Goal: Information Seeking & Learning: Learn about a topic

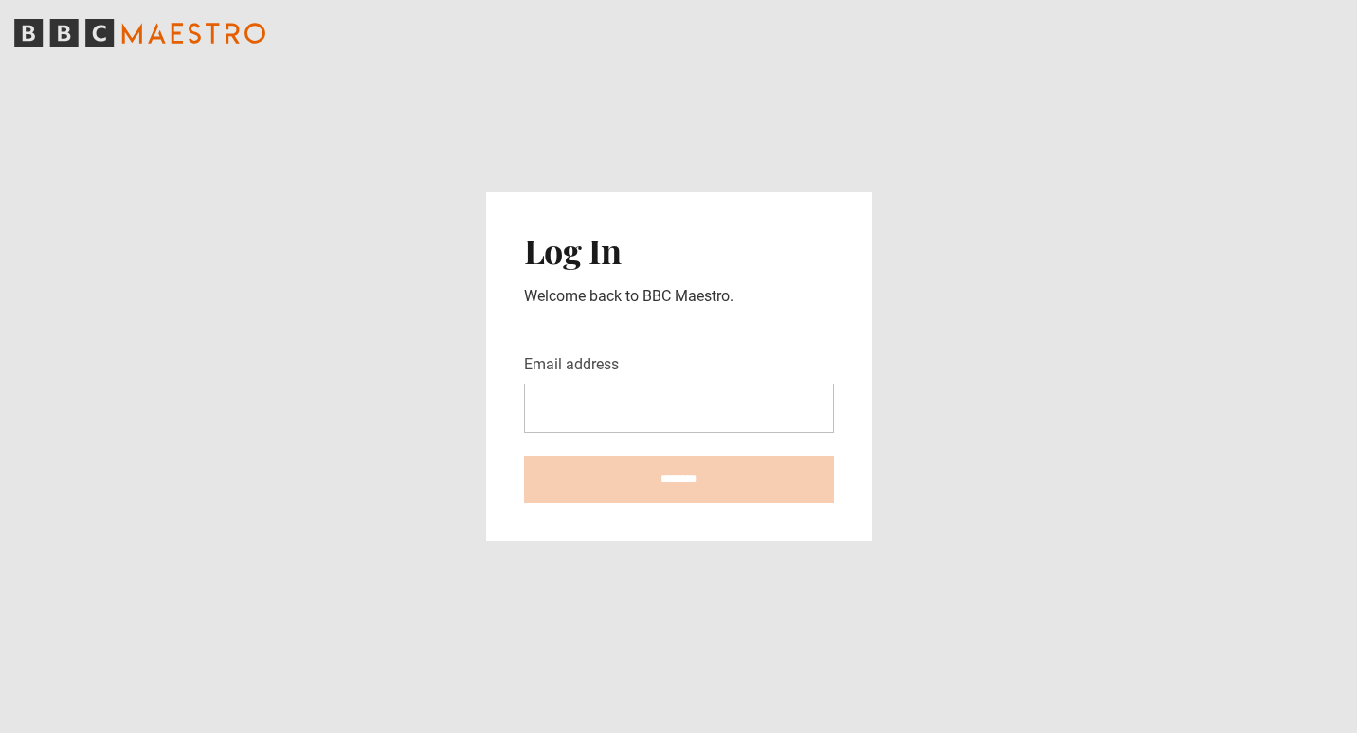
click at [648, 411] on input "Email address" at bounding box center [679, 408] width 310 height 49
type input "**********"
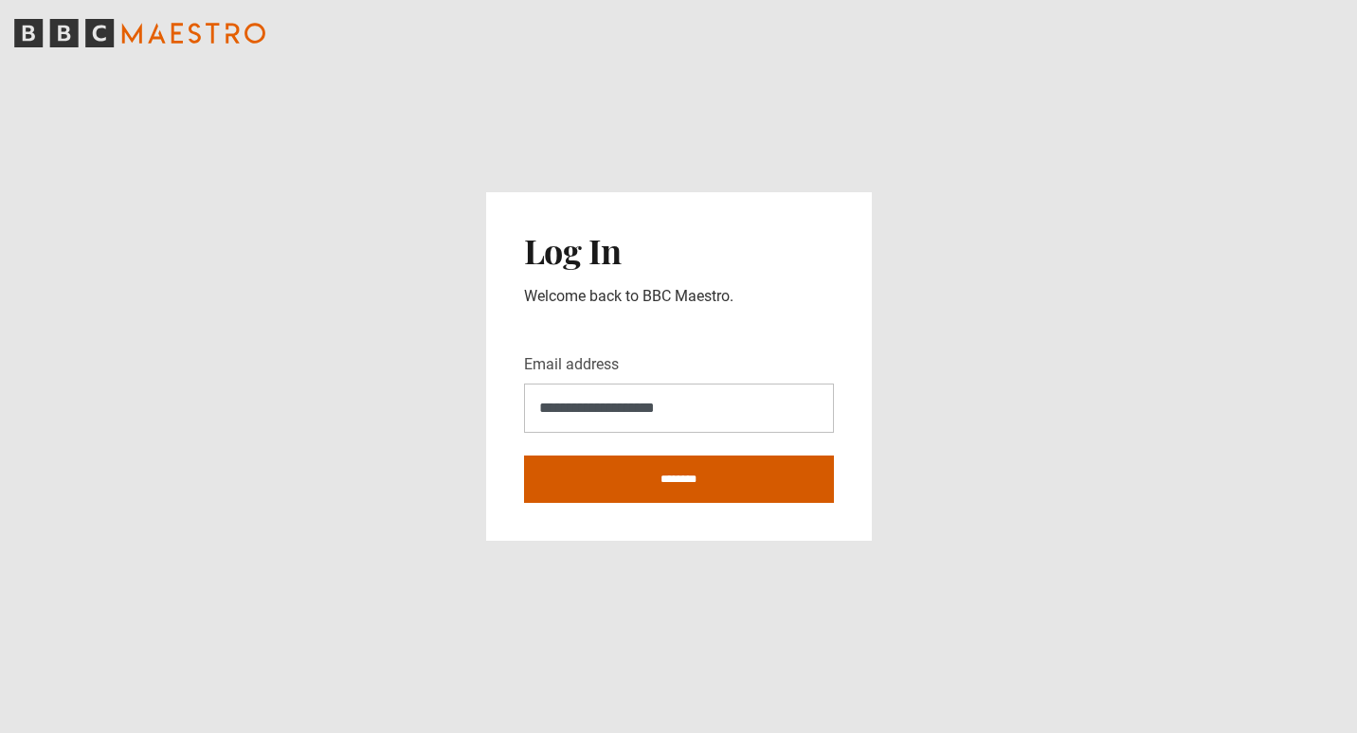
click at [631, 488] on input "********" at bounding box center [679, 479] width 310 height 47
type input "**********"
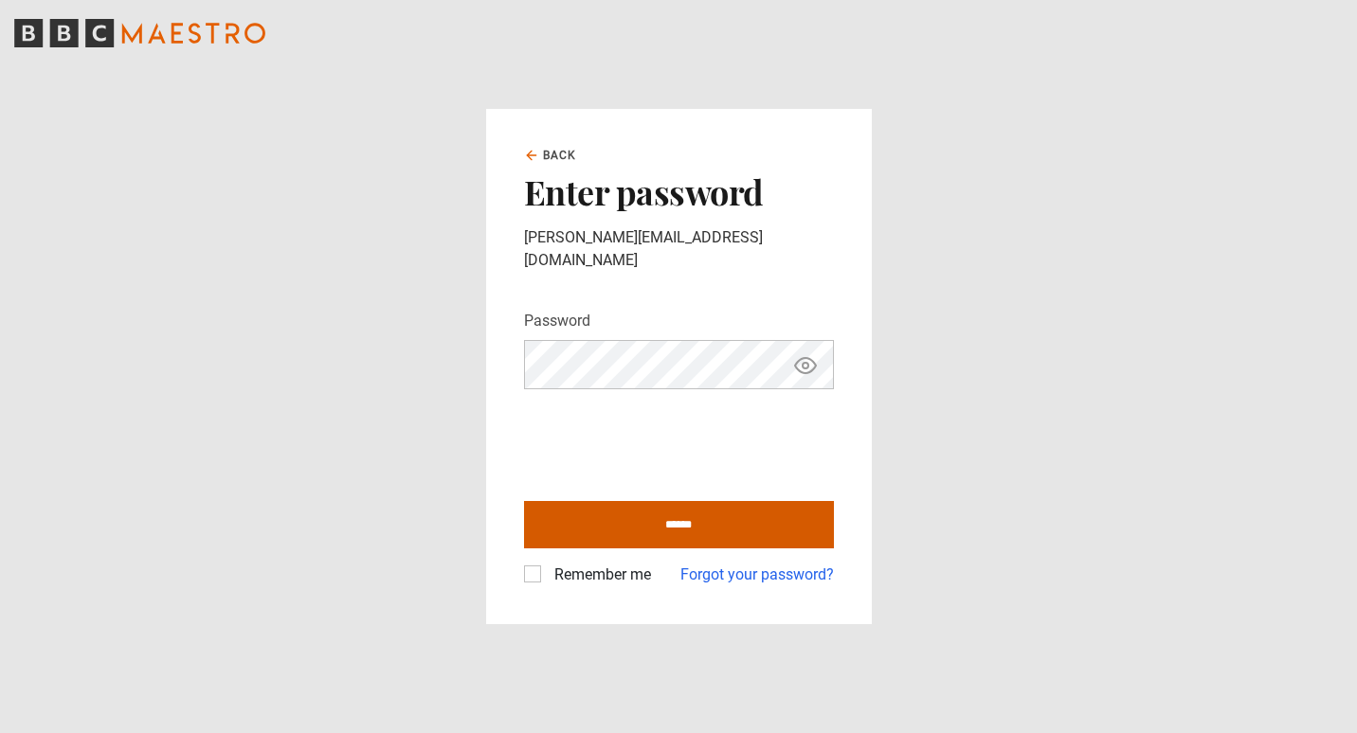
click at [636, 503] on input "******" at bounding box center [679, 524] width 310 height 47
type input "**********"
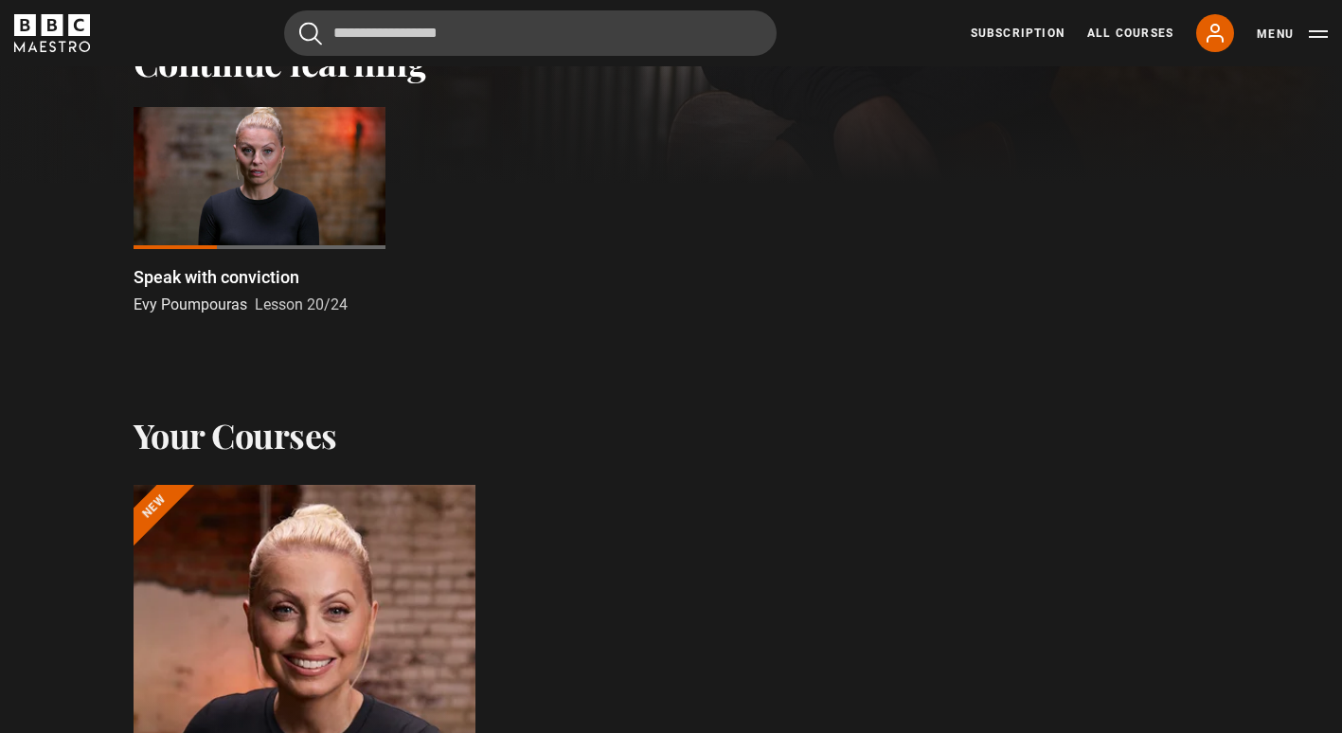
scroll to position [642, 0]
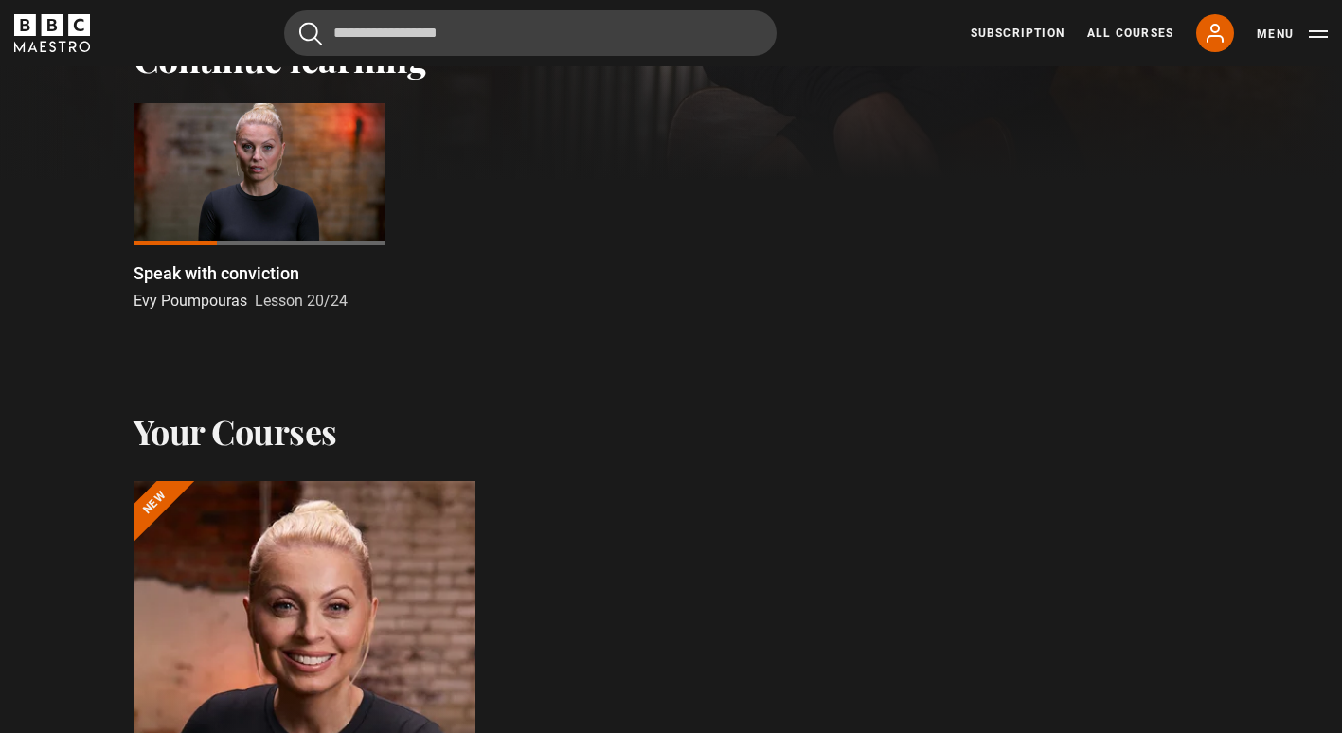
click at [192, 175] on div at bounding box center [260, 174] width 252 height 142
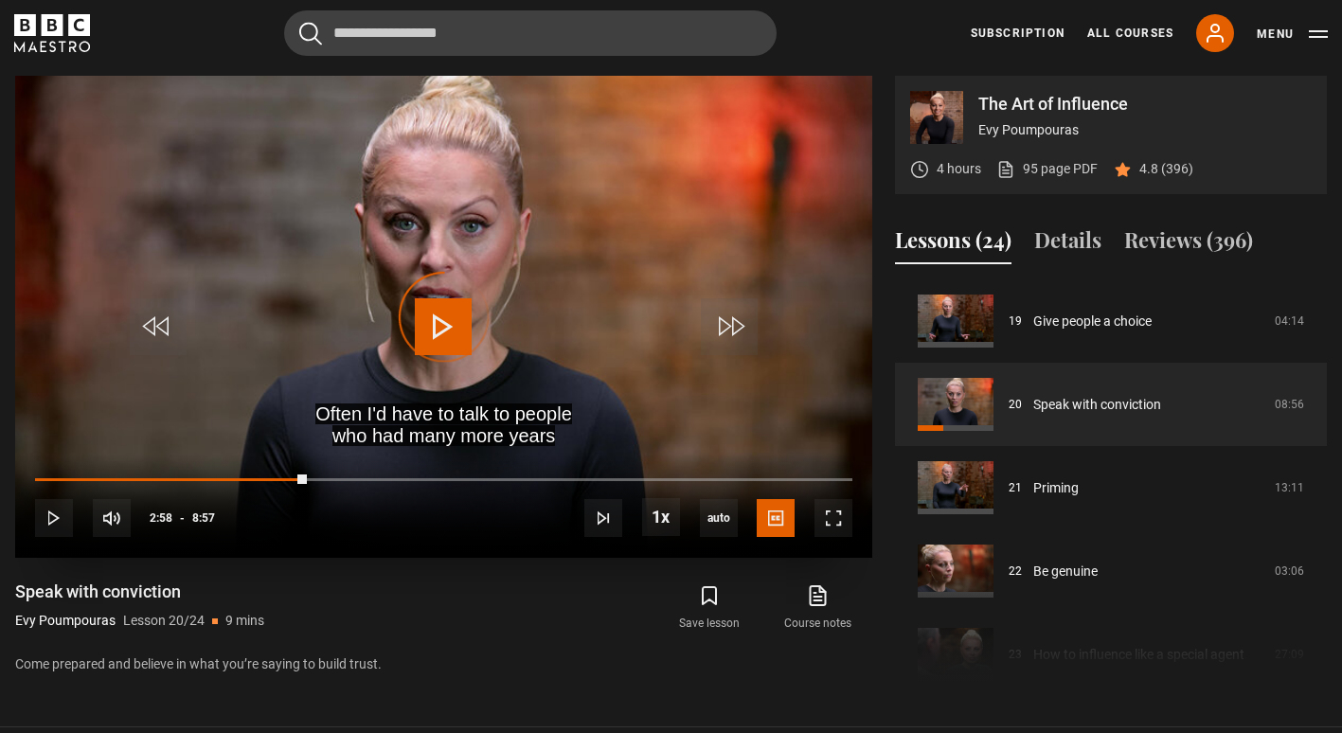
drag, startPoint x: 306, startPoint y: 479, endPoint x: 124, endPoint y: 467, distance: 182.3
click at [124, 467] on div "10s Skip Back 10 seconds Play 10s Skip Forward 10 seconds Loaded : 0.00% 2:51 2…" at bounding box center [443, 506] width 857 height 105
drag, startPoint x: 121, startPoint y: 481, endPoint x: 54, endPoint y: 482, distance: 67.3
click at [54, 482] on div "10s Skip Back 10 seconds Play 10s Skip Forward 10 seconds Loaded : 0.00% 0:21 0…" at bounding box center [443, 506] width 857 height 105
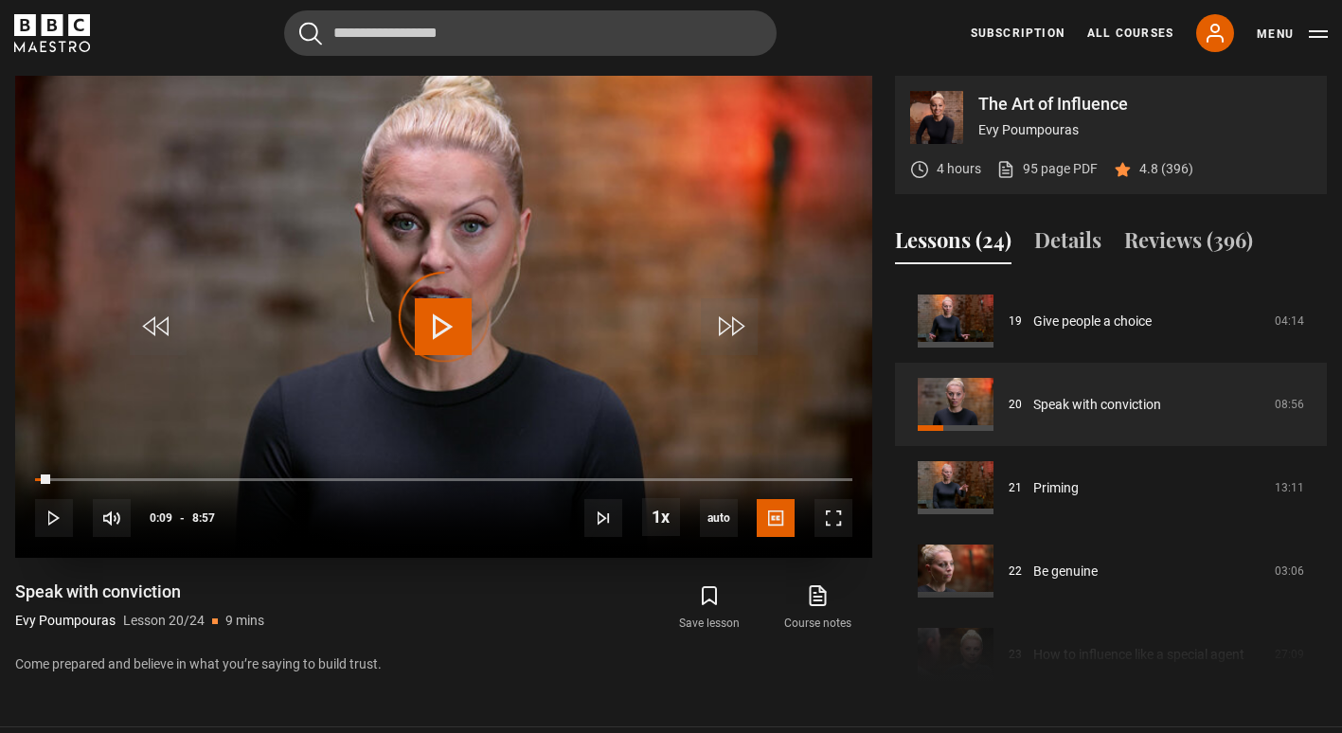
drag, startPoint x: 49, startPoint y: 481, endPoint x: 28, endPoint y: 483, distance: 20.9
click at [28, 483] on div "10s Skip Back 10 seconds Play 10s Skip Forward 10 seconds Loaded : 0.00% 0:03 0…" at bounding box center [443, 506] width 857 height 105
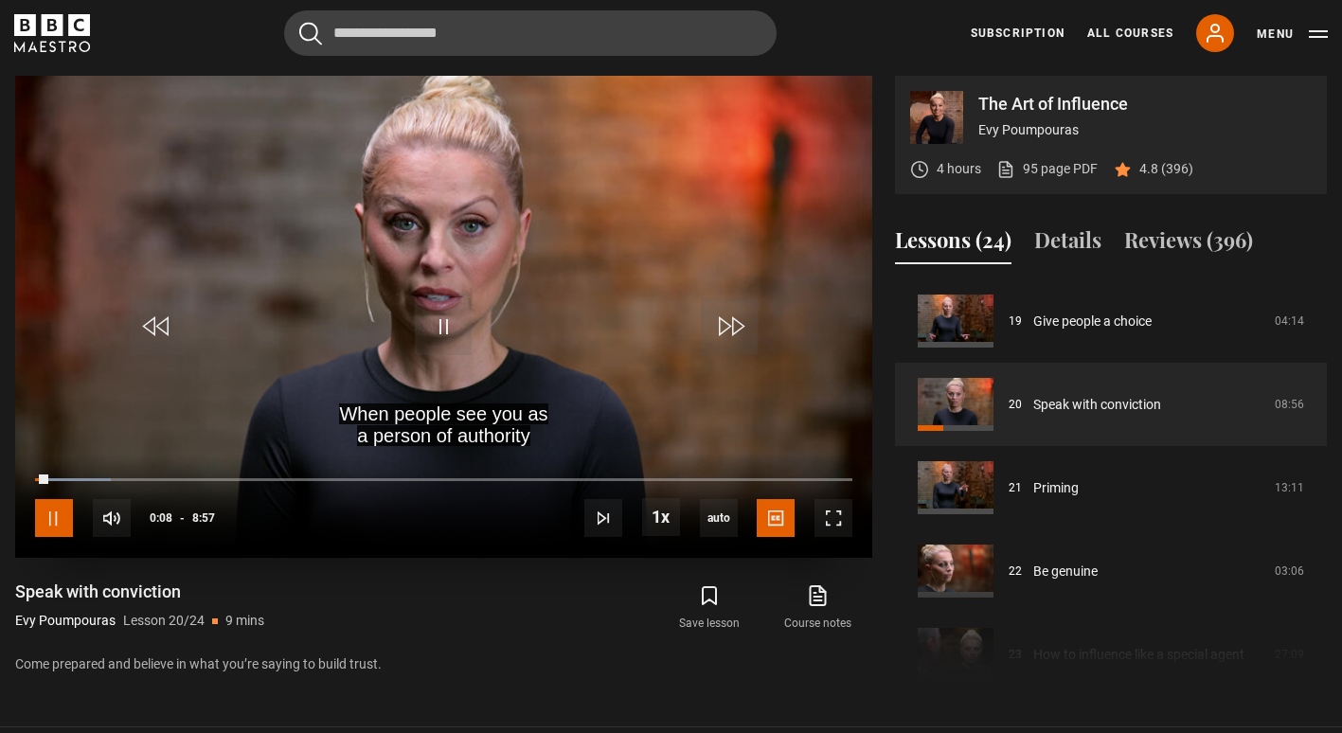
click at [64, 517] on span "Video Player" at bounding box center [54, 518] width 38 height 38
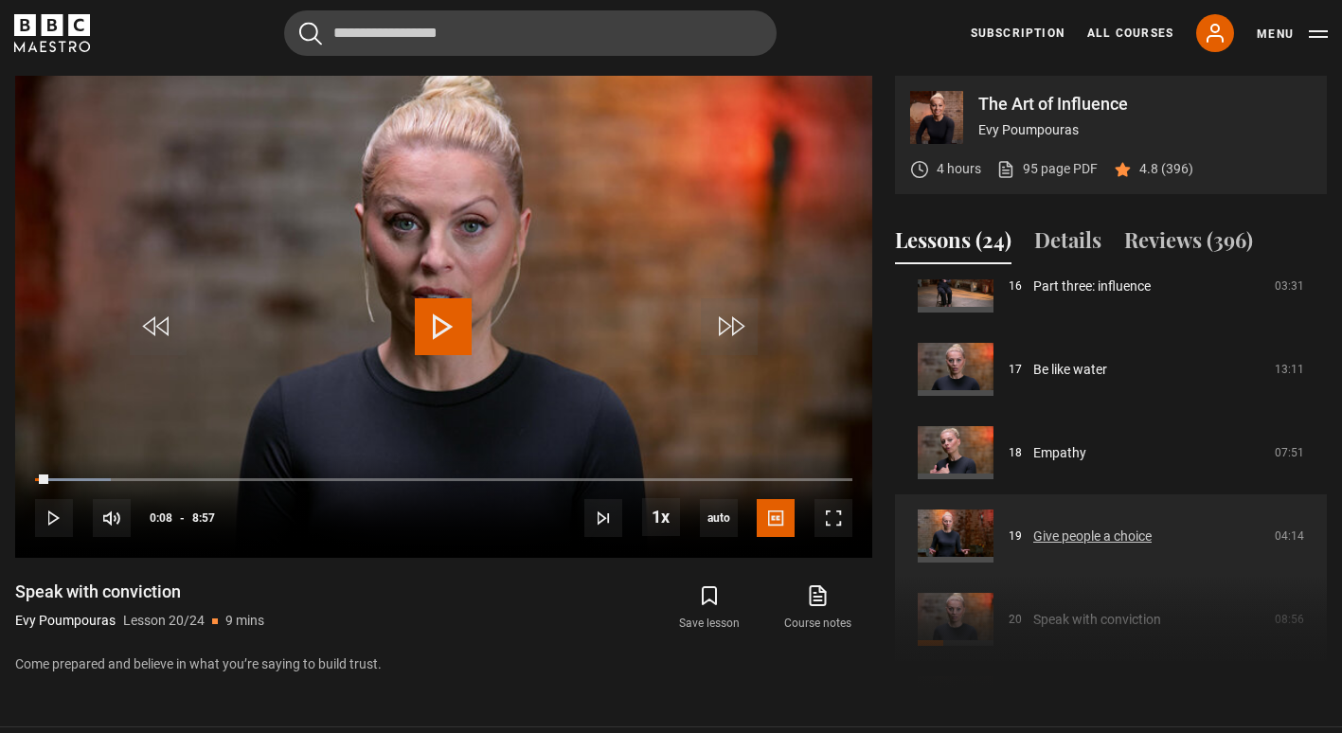
scroll to position [1368, 0]
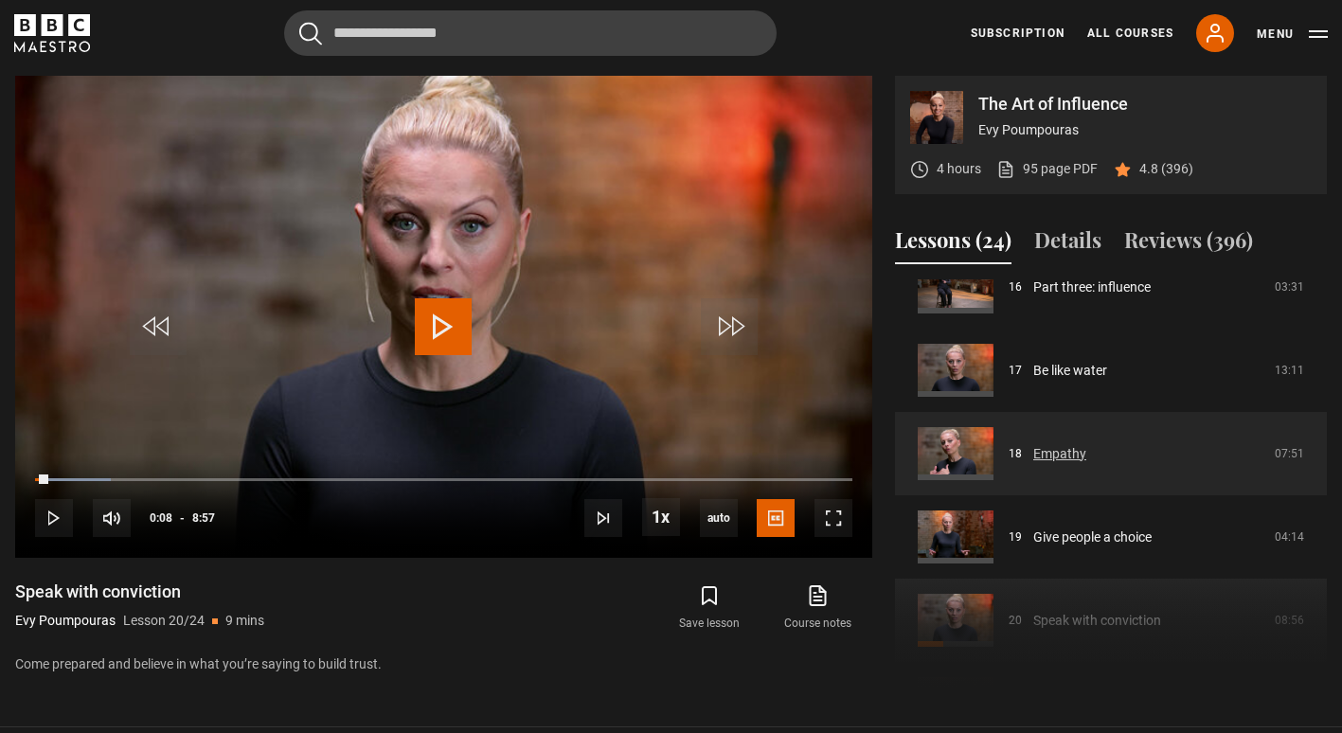
click at [1080, 454] on link "Empathy" at bounding box center [1060, 454] width 53 height 20
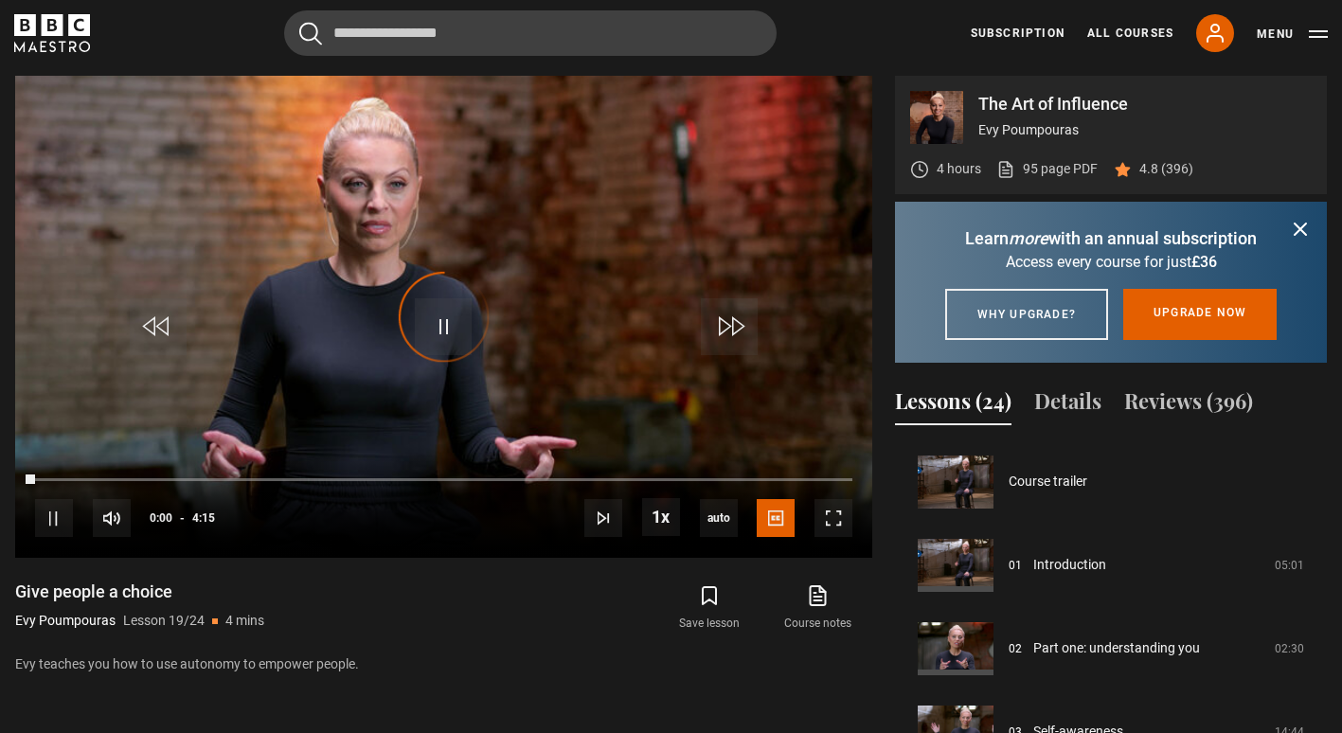
scroll to position [1501, 0]
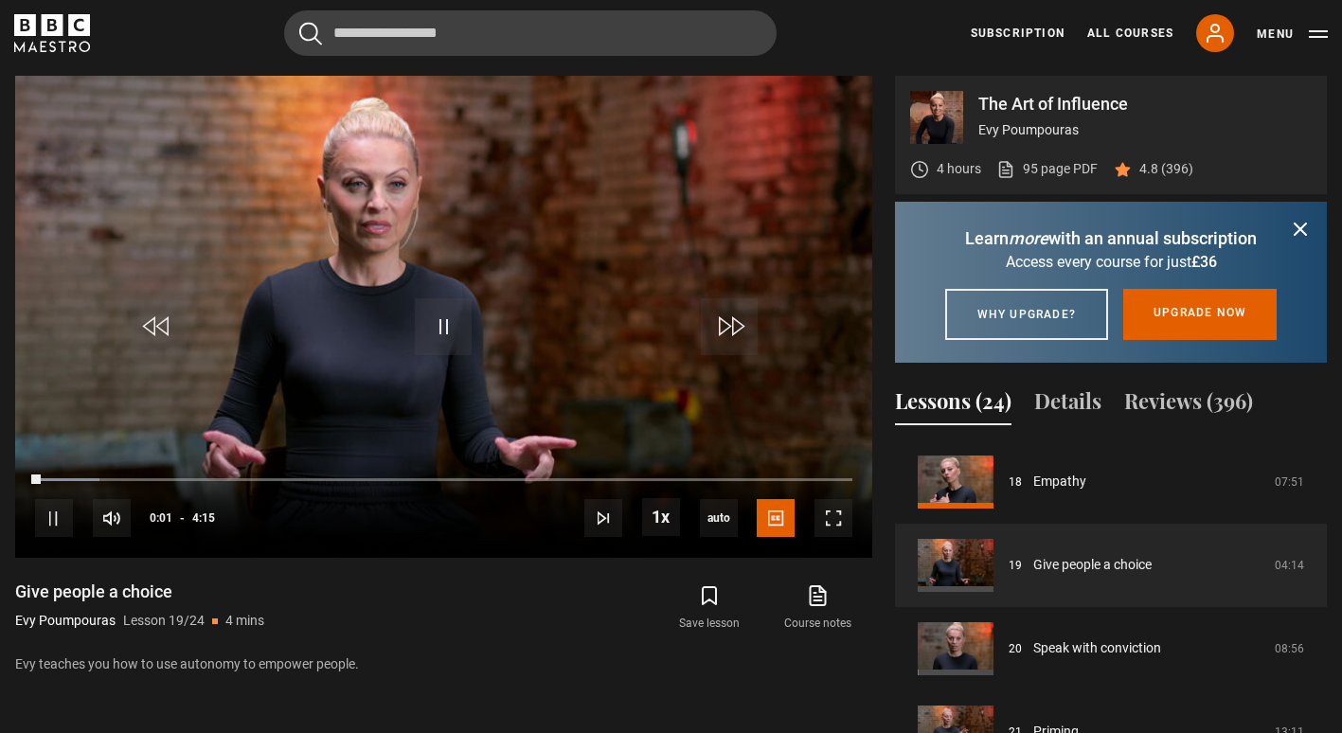
click at [1299, 221] on icon "submit" at bounding box center [1300, 229] width 23 height 23
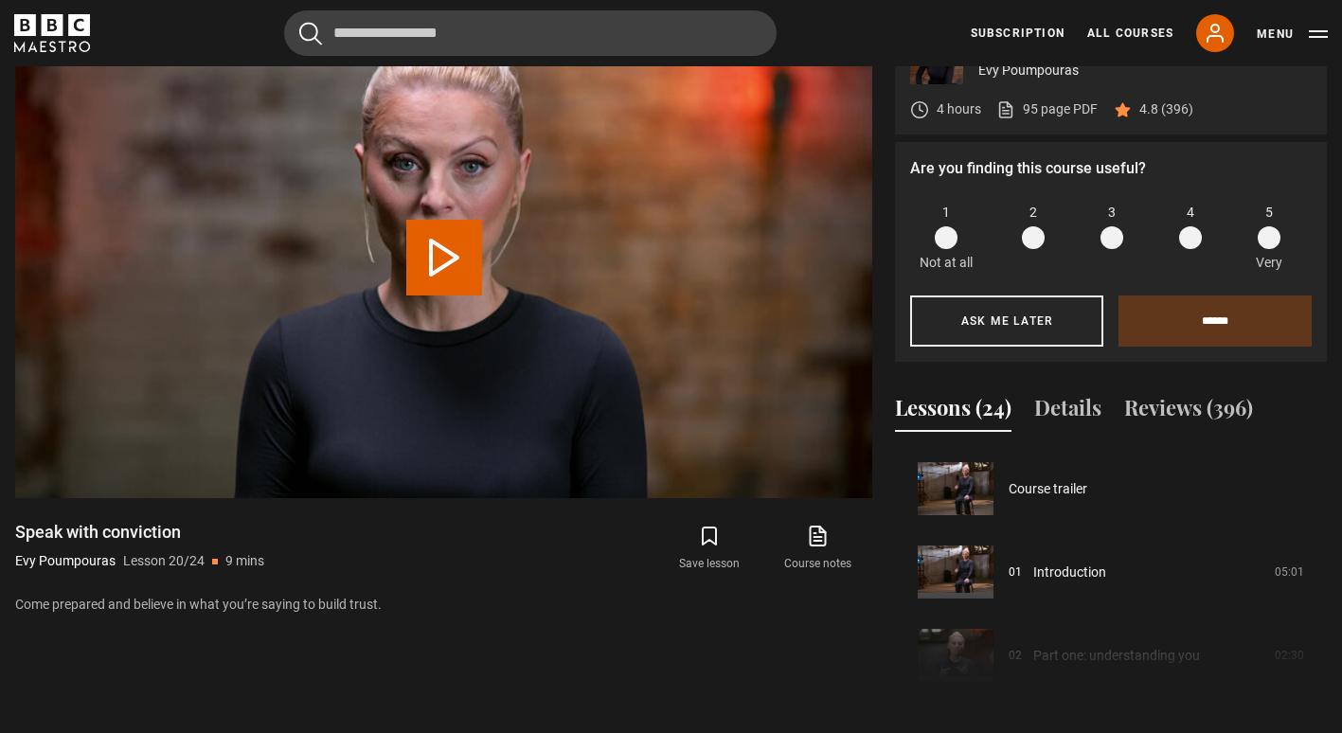
scroll to position [1584, 0]
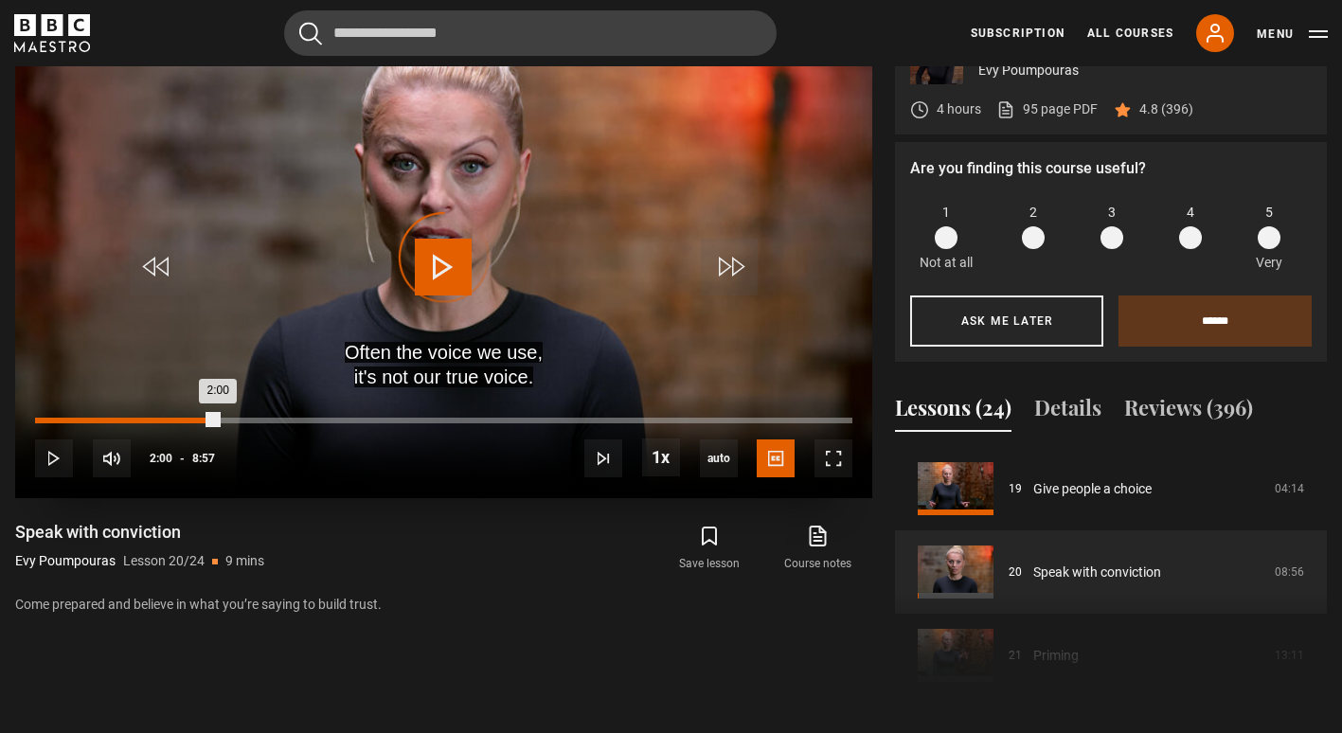
drag, startPoint x: 258, startPoint y: 419, endPoint x: 166, endPoint y: 422, distance: 91.9
click at [166, 422] on div "Loaded : 0.00% 1:26 2:00" at bounding box center [444, 421] width 818 height 6
drag, startPoint x: 160, startPoint y: 419, endPoint x: 71, endPoint y: 419, distance: 89.0
click at [71, 419] on div "Loaded : 0.00% 0:24 1:22" at bounding box center [444, 421] width 818 height 6
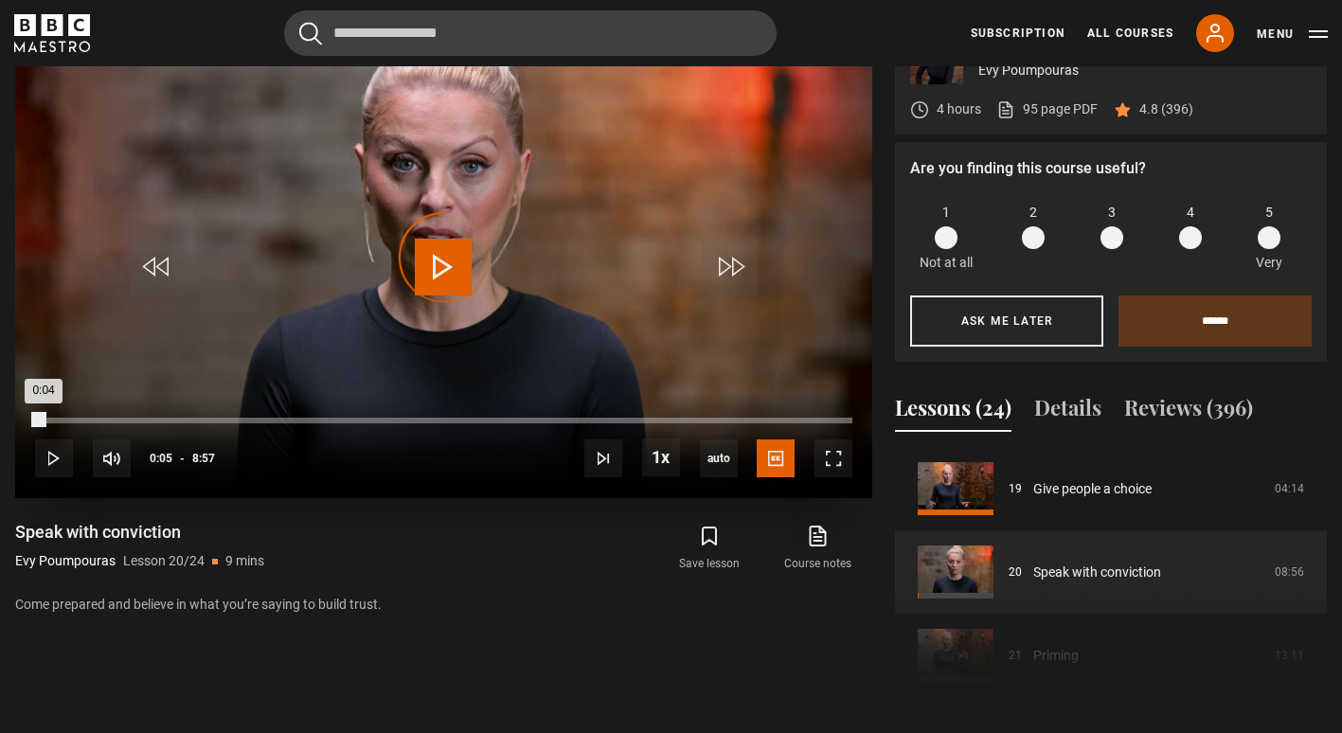
drag, startPoint x: 63, startPoint y: 419, endPoint x: 34, endPoint y: 416, distance: 29.5
click at [35, 418] on div "0:04" at bounding box center [39, 421] width 9 height 6
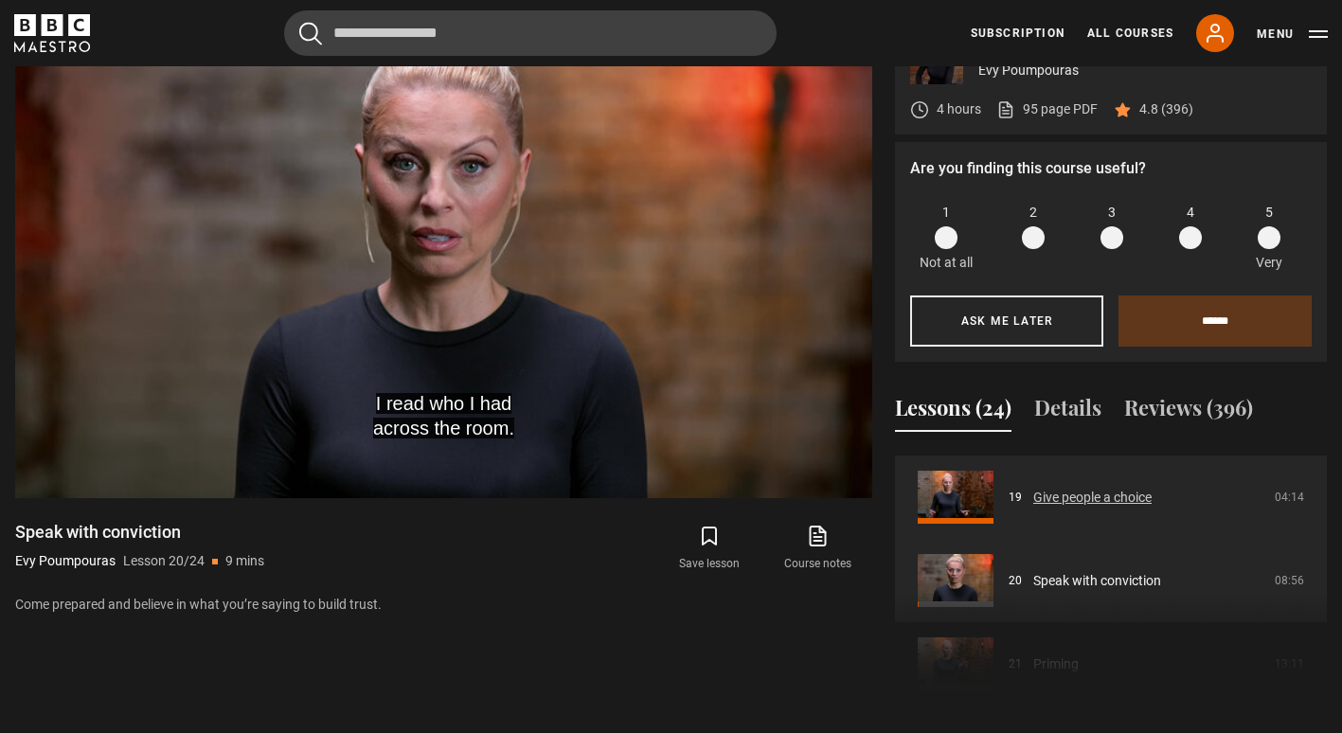
scroll to position [1574, 0]
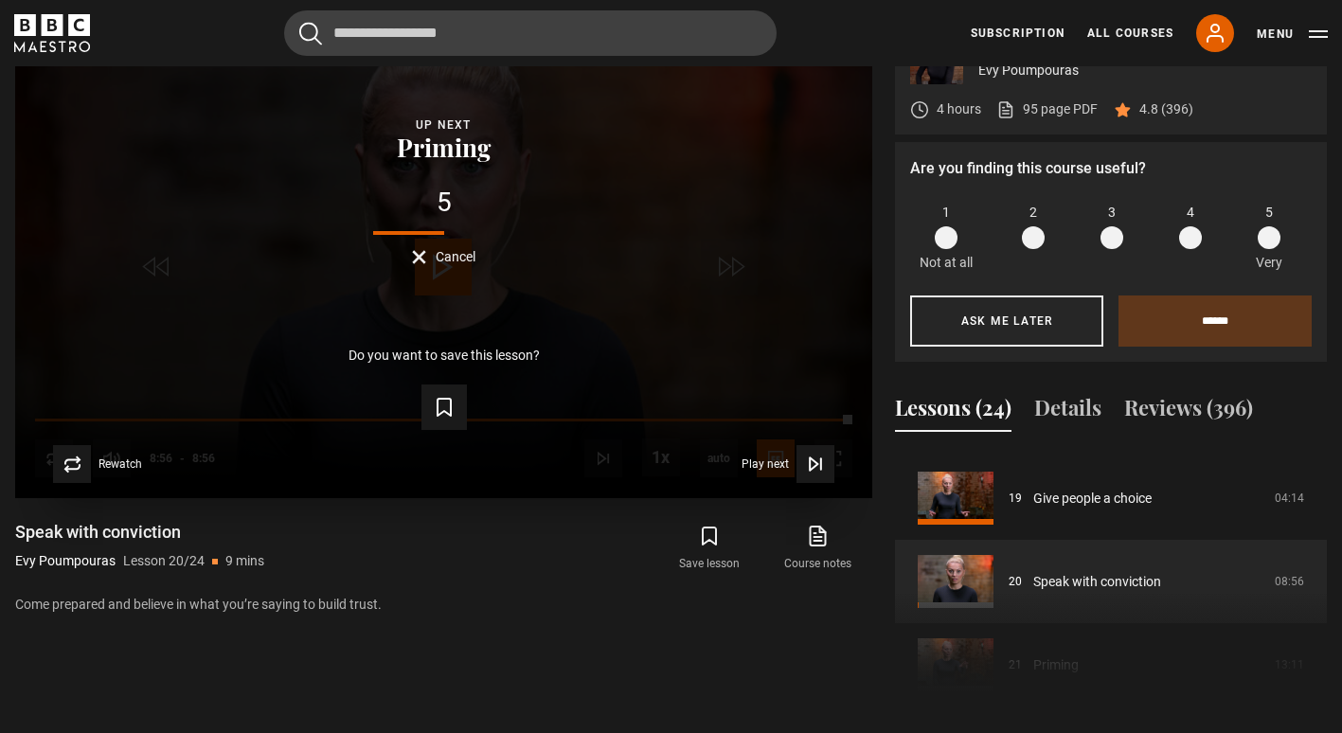
click at [740, 422] on form "Save lesson" at bounding box center [443, 403] width 797 height 53
click at [79, 455] on span "Video Player" at bounding box center [72, 464] width 38 height 38
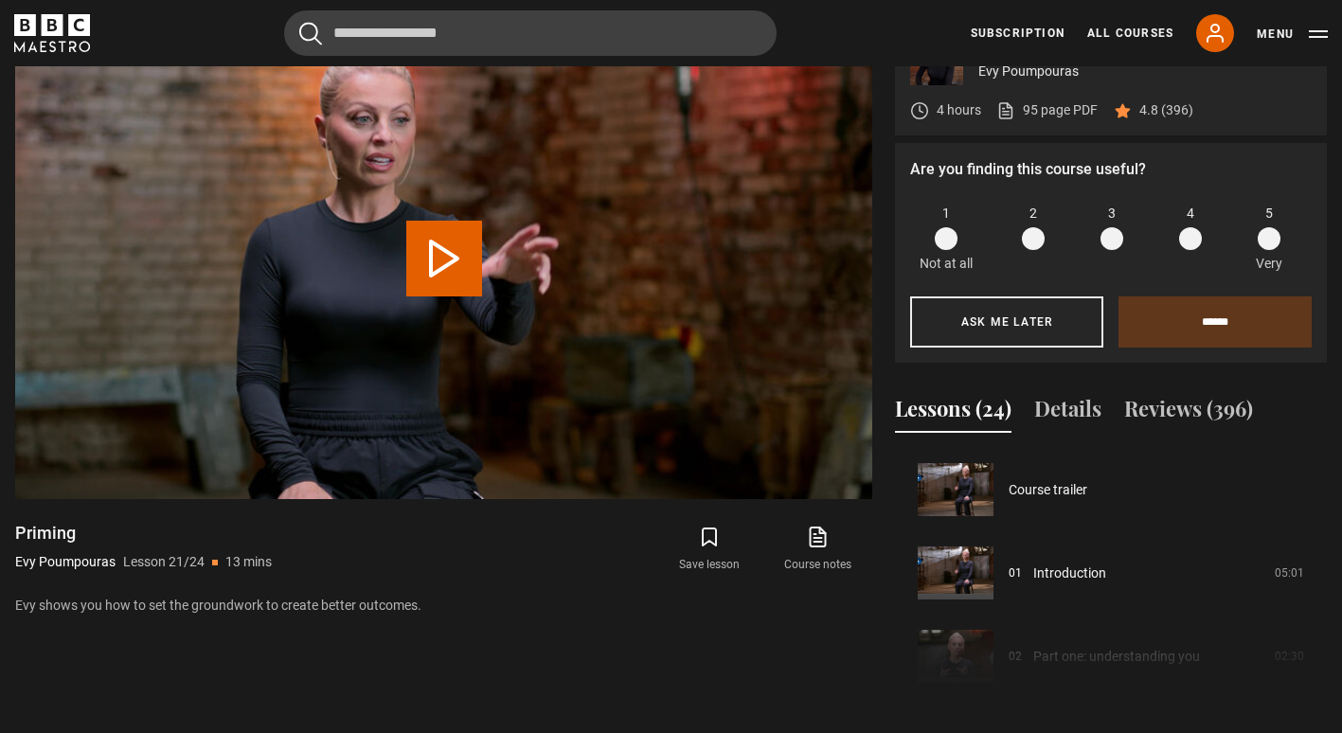
scroll to position [1667, 0]
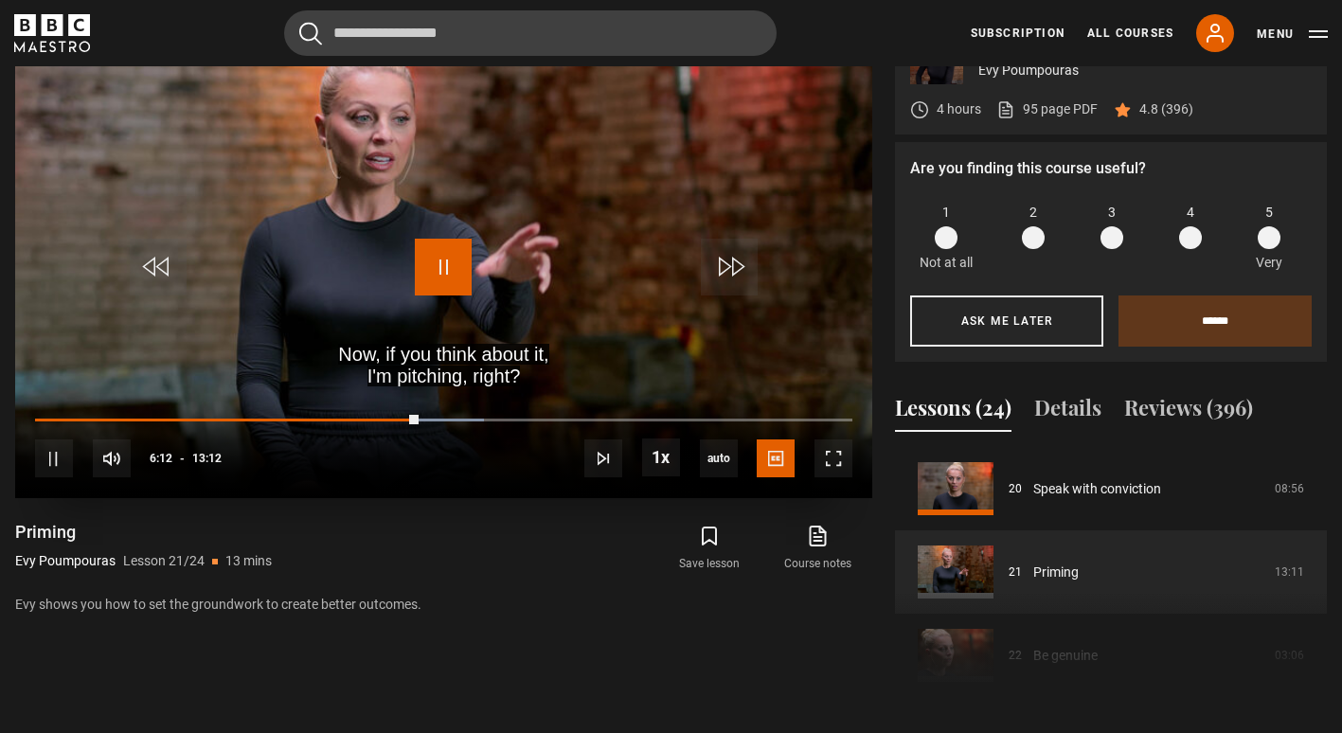
click at [447, 253] on span "Video Player" at bounding box center [443, 267] width 57 height 57
click at [448, 261] on span "Video Player" at bounding box center [443, 267] width 57 height 57
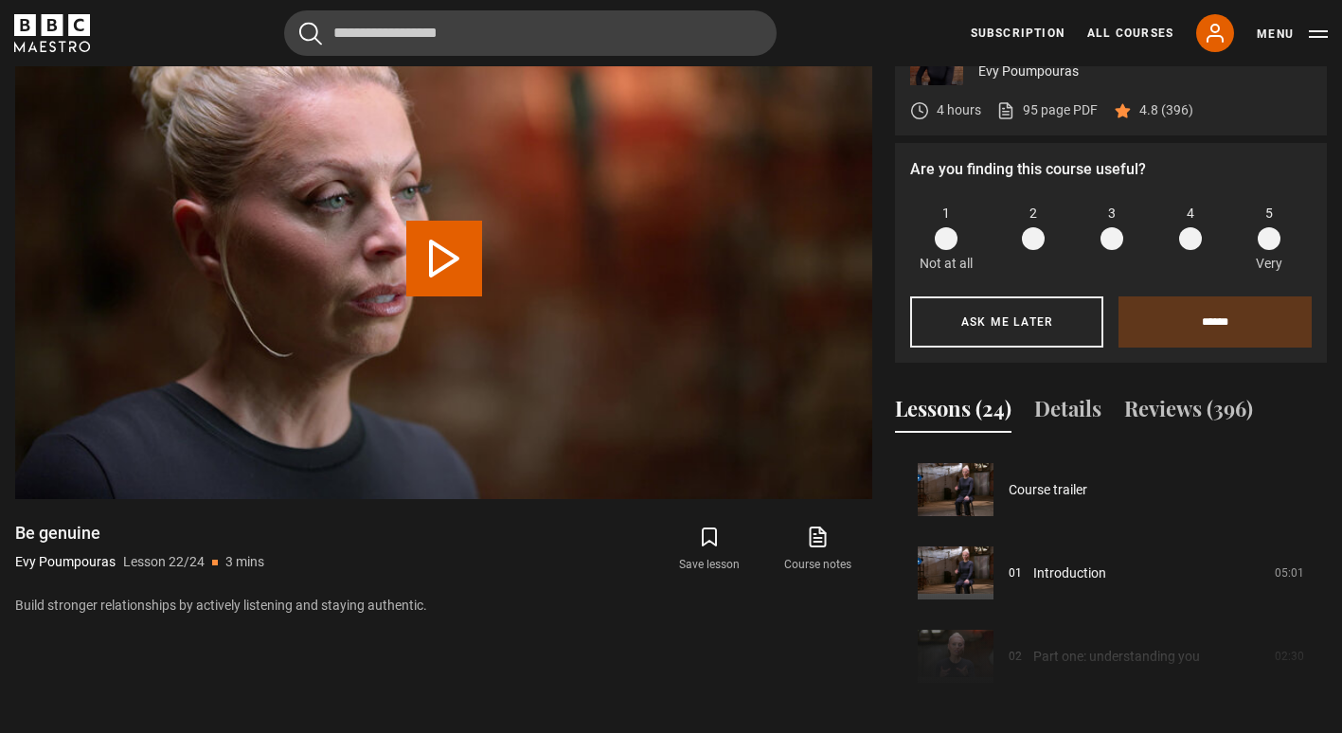
scroll to position [1751, 0]
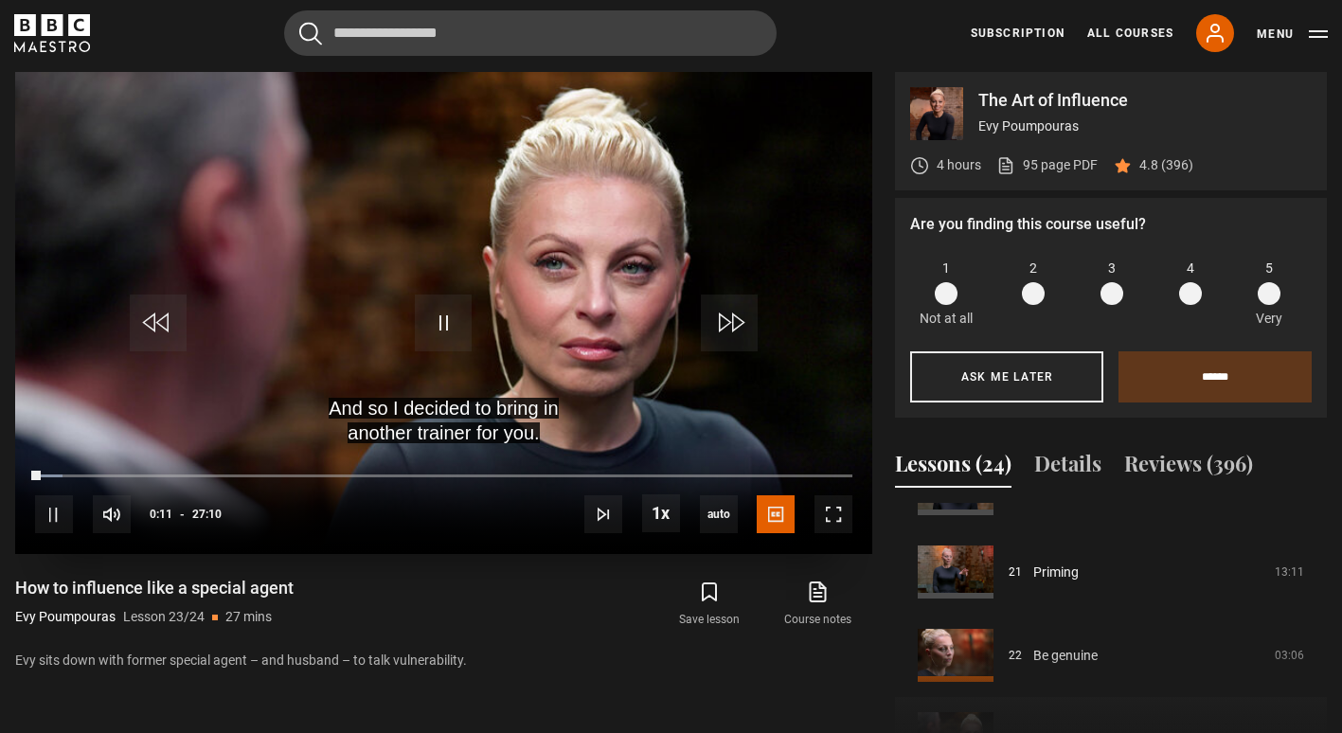
scroll to position [787, 0]
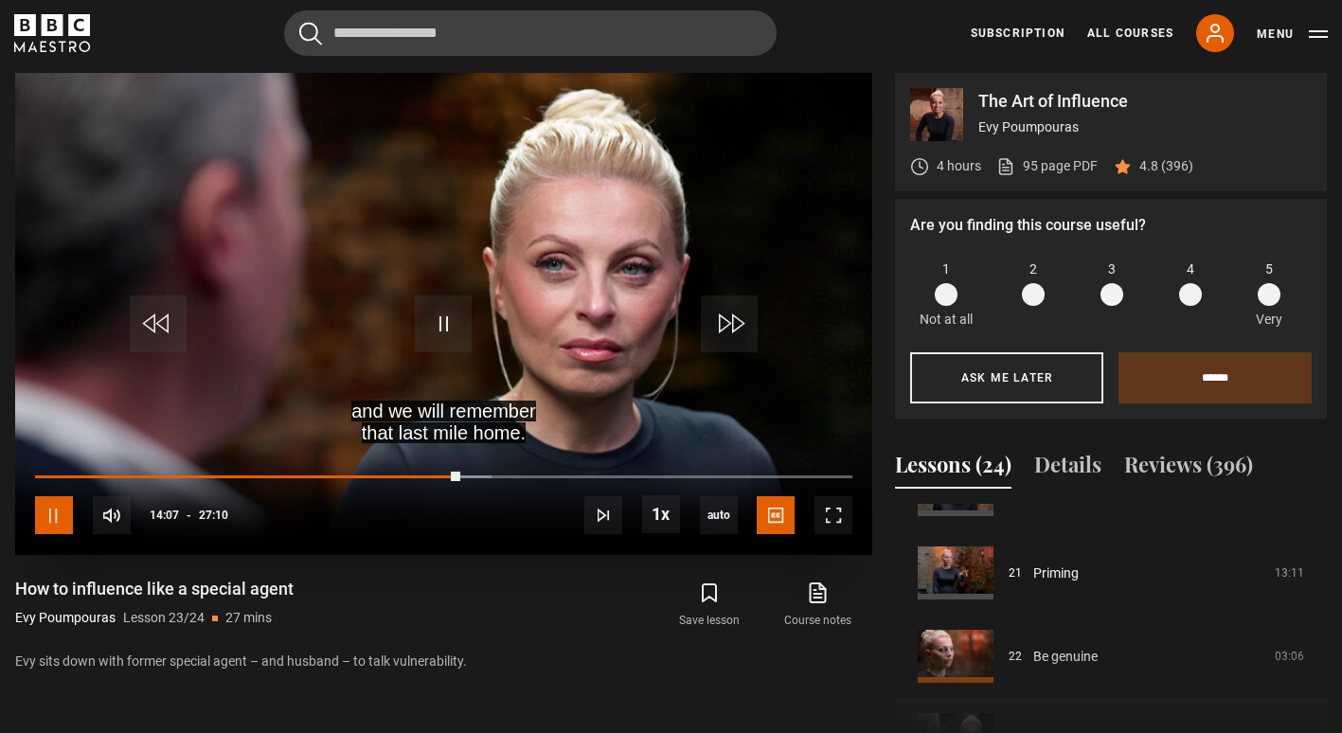
click at [58, 523] on span "Video Player" at bounding box center [54, 515] width 38 height 38
